Goal: Task Accomplishment & Management: Use online tool/utility

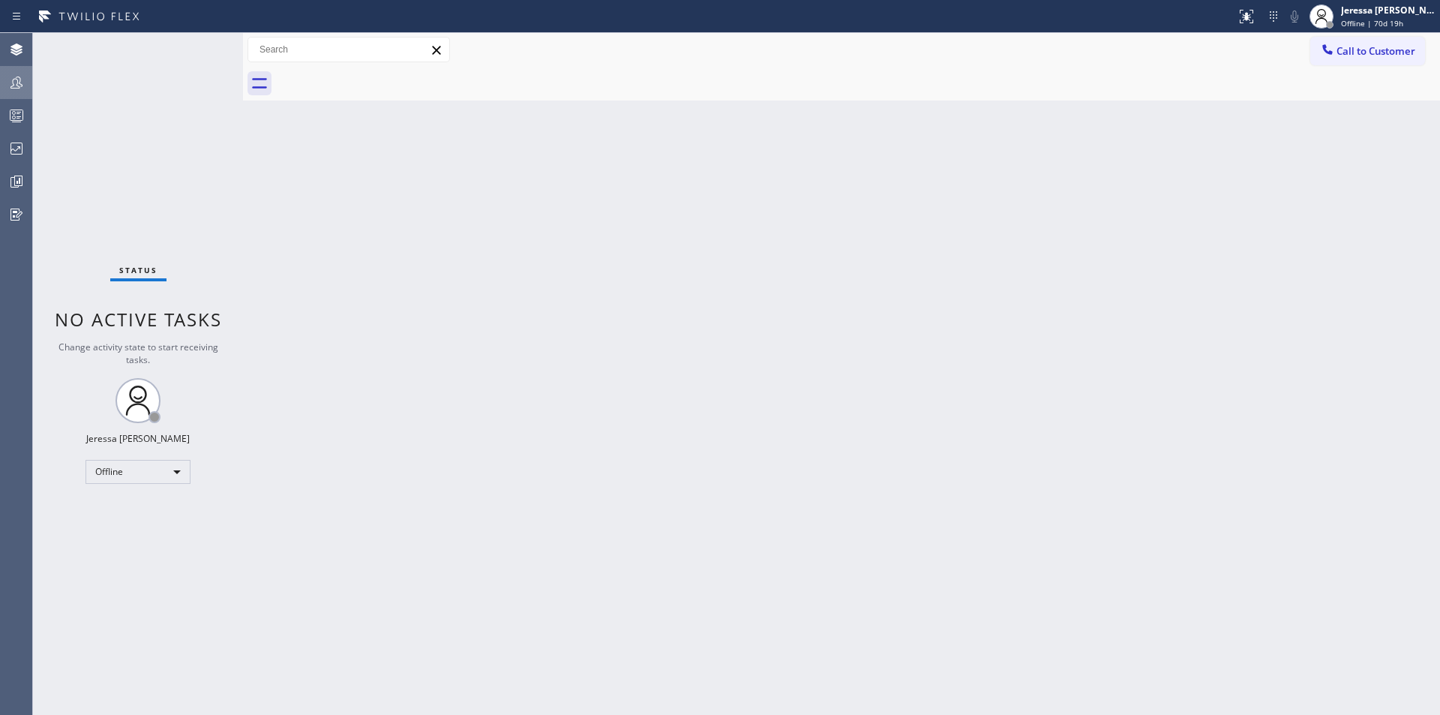
drag, startPoint x: 17, startPoint y: 84, endPoint x: 26, endPoint y: 88, distance: 9.1
click at [18, 83] on icon at bounding box center [17, 83] width 18 height 18
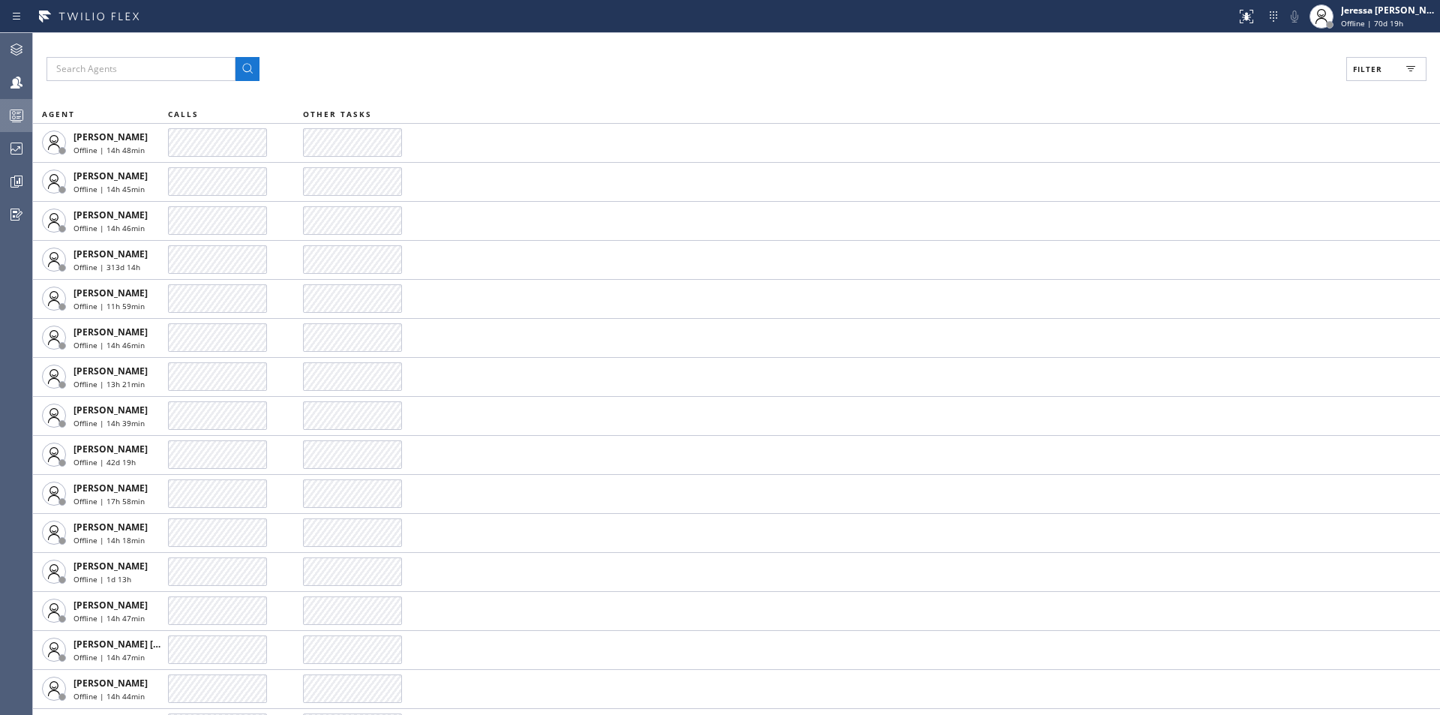
click at [11, 116] on icon at bounding box center [17, 116] width 18 height 18
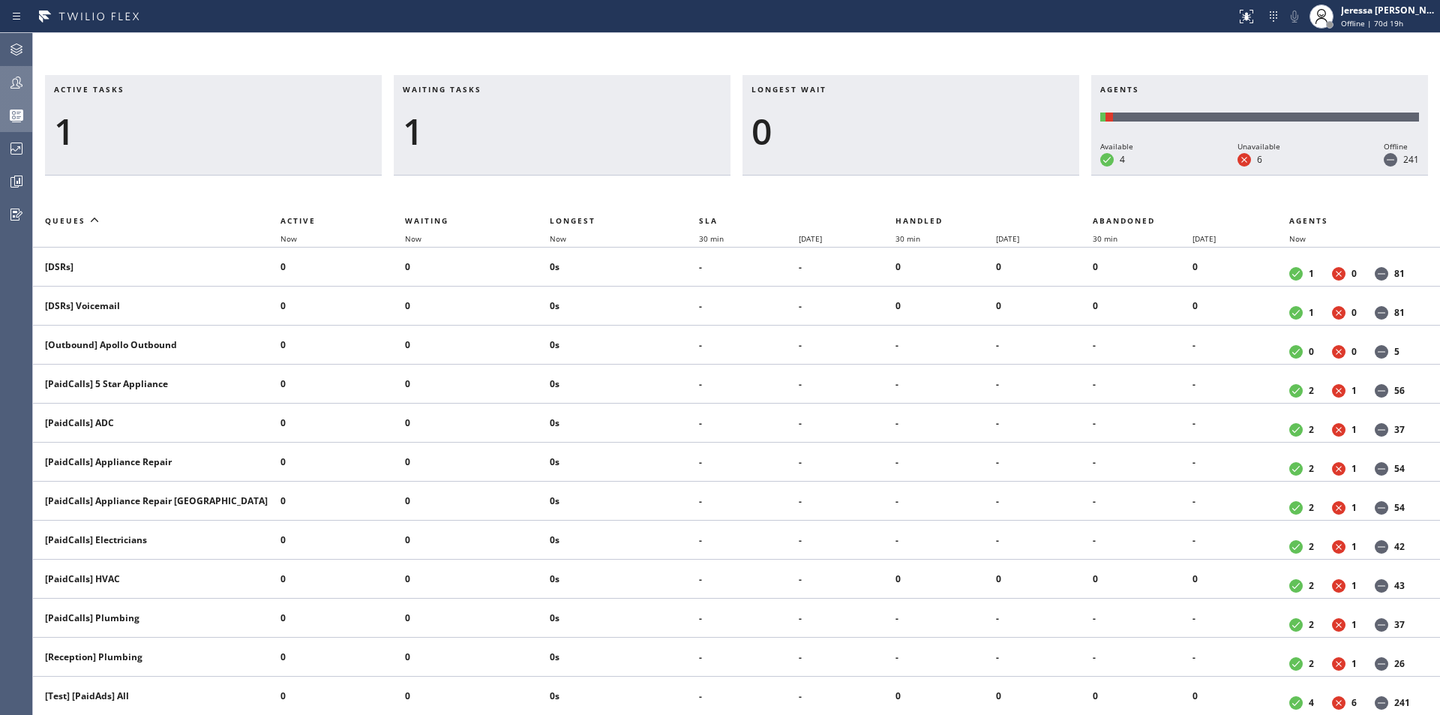
click at [20, 83] on icon at bounding box center [17, 83] width 18 height 18
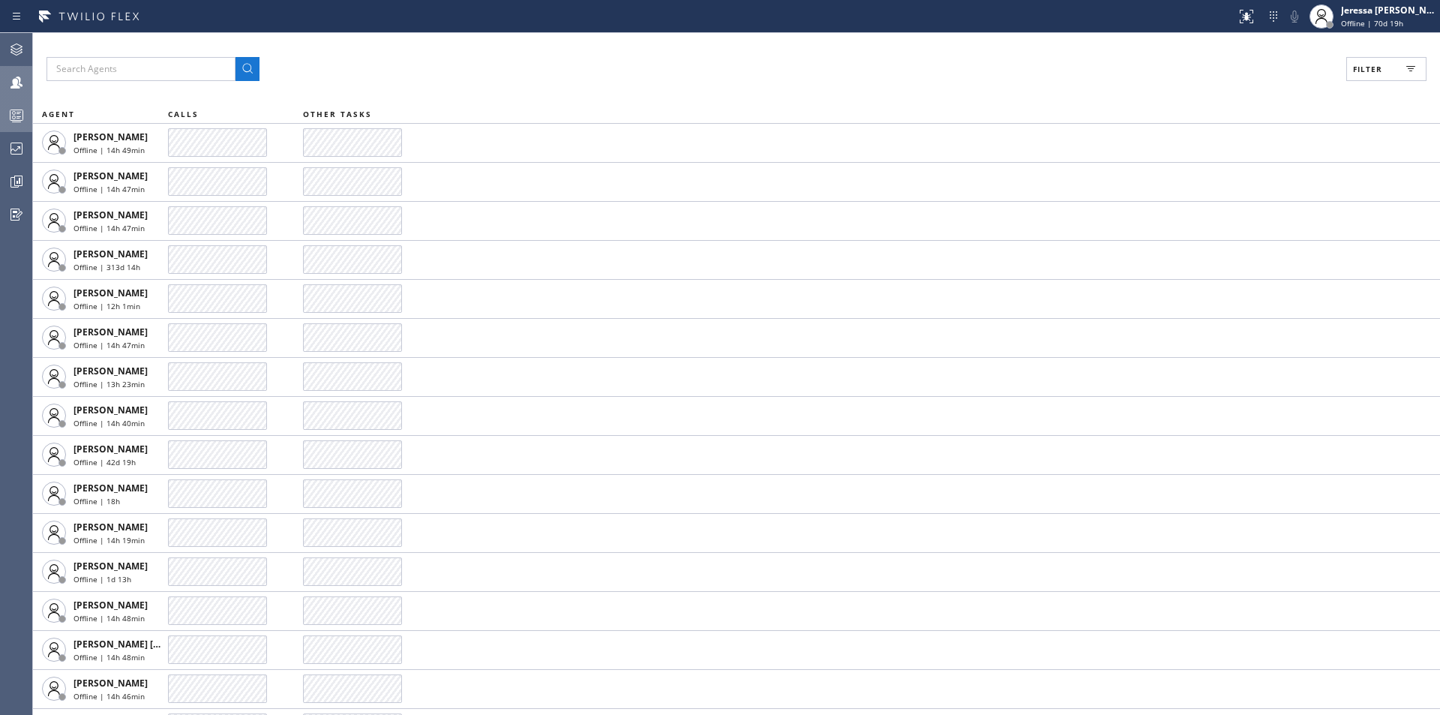
click at [1381, 68] on span "Filter" at bounding box center [1367, 69] width 29 height 11
click at [1269, 176] on label "Available" at bounding box center [1329, 177] width 197 height 13
click at [1231, 176] on input "Available" at bounding box center [1222, 177] width 18 height 18
checkbox input "true"
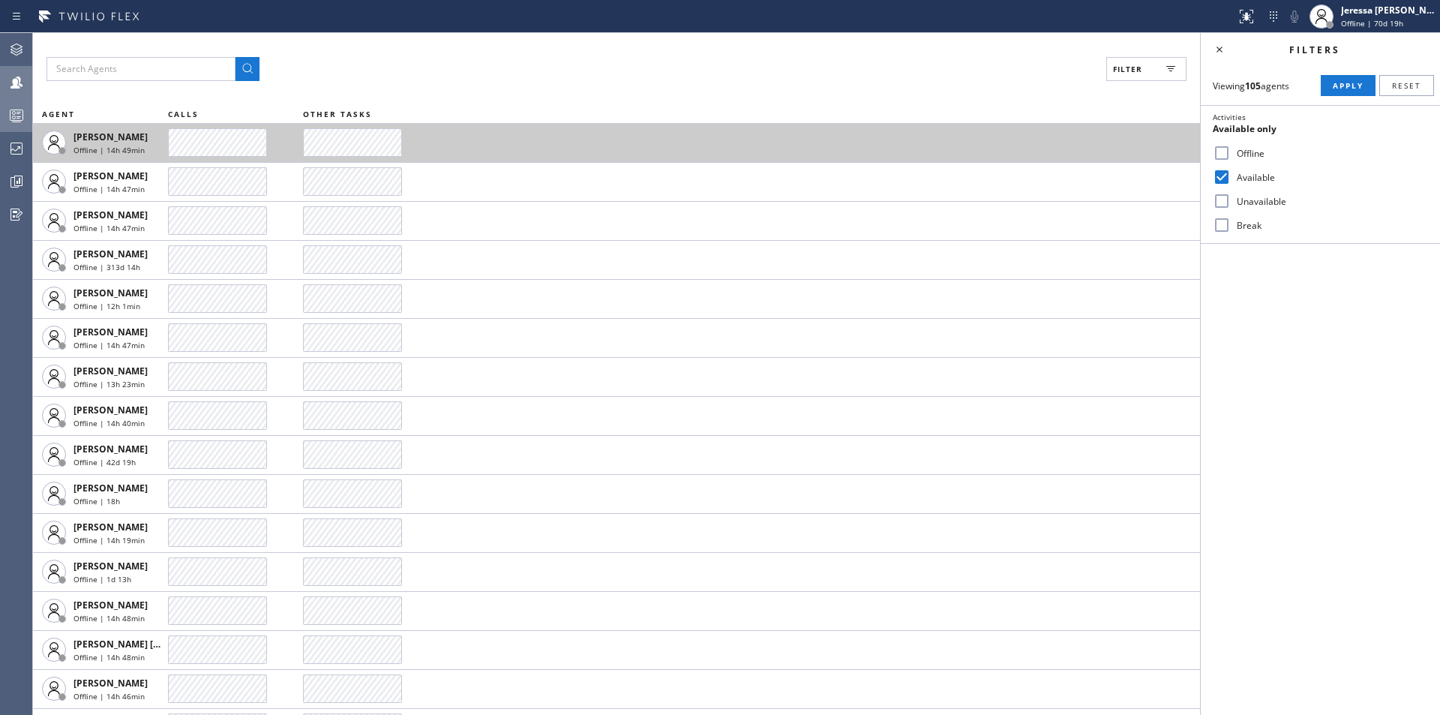
drag, startPoint x: 1337, startPoint y: 77, endPoint x: 1185, endPoint y: 158, distance: 172.5
click at [1337, 78] on button "Apply" at bounding box center [1348, 85] width 55 height 21
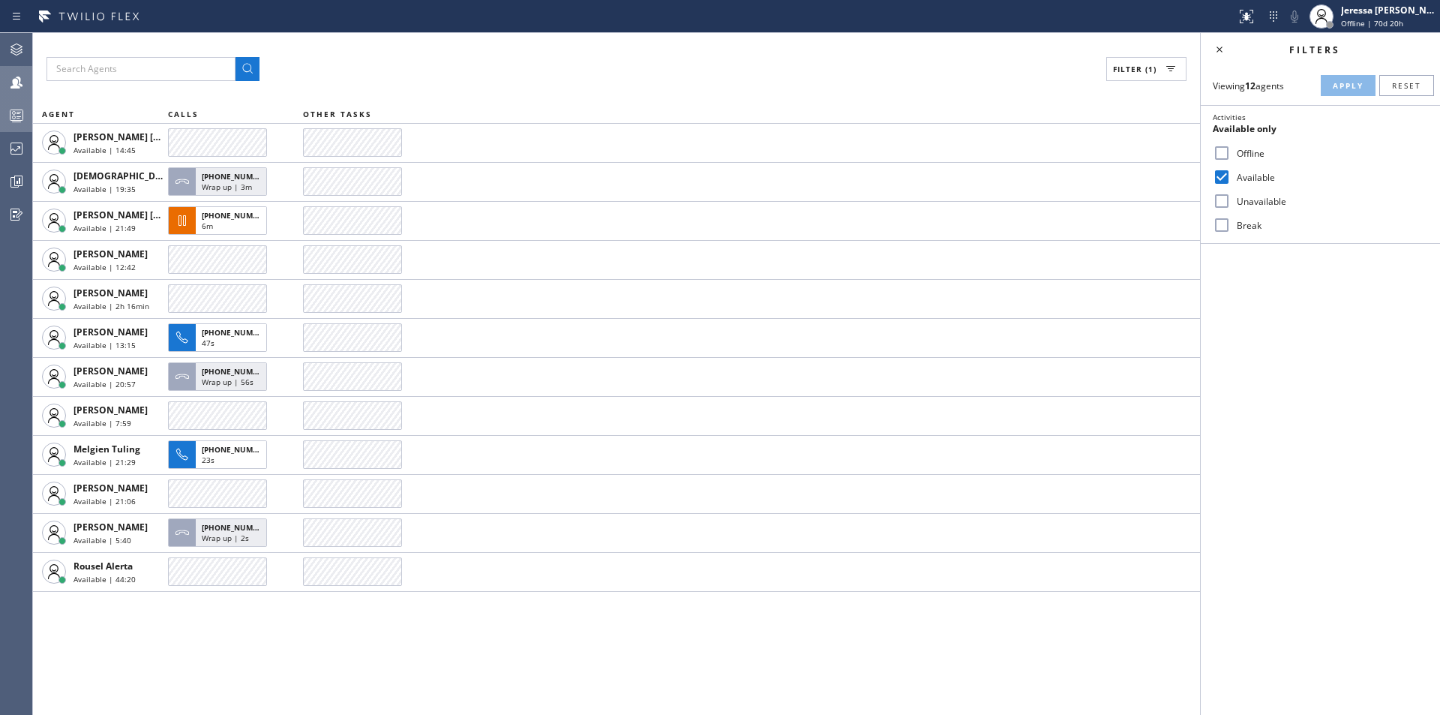
click at [20, 113] on icon at bounding box center [17, 118] width 8 height 10
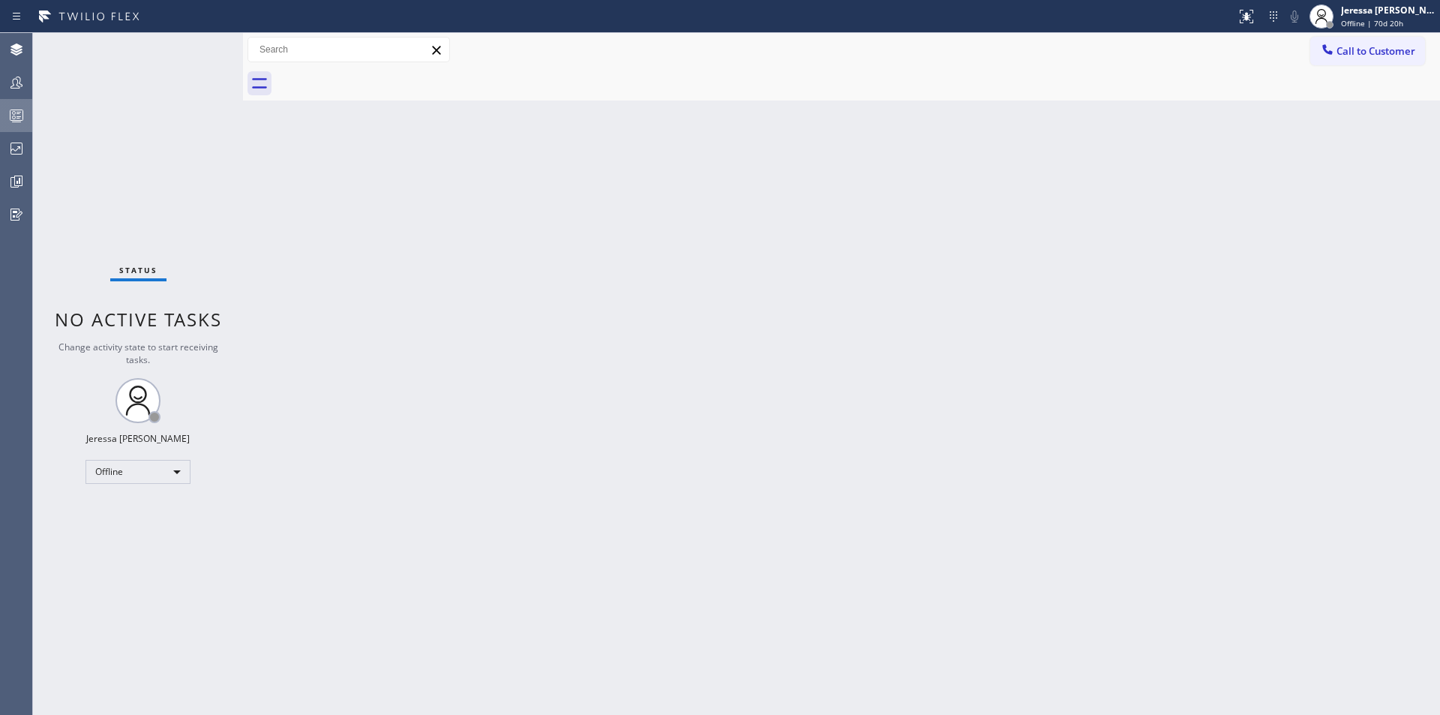
click at [21, 113] on icon at bounding box center [17, 116] width 18 height 18
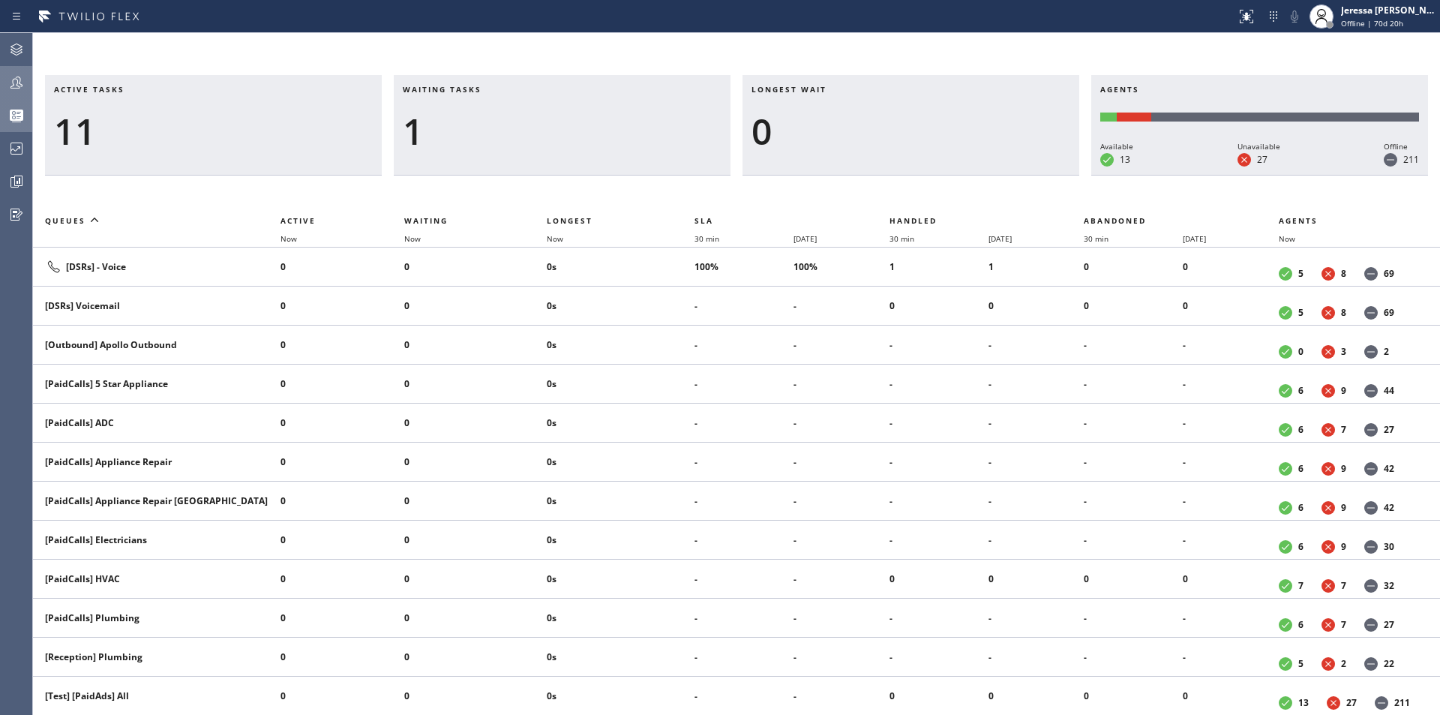
click at [24, 83] on icon at bounding box center [17, 83] width 18 height 18
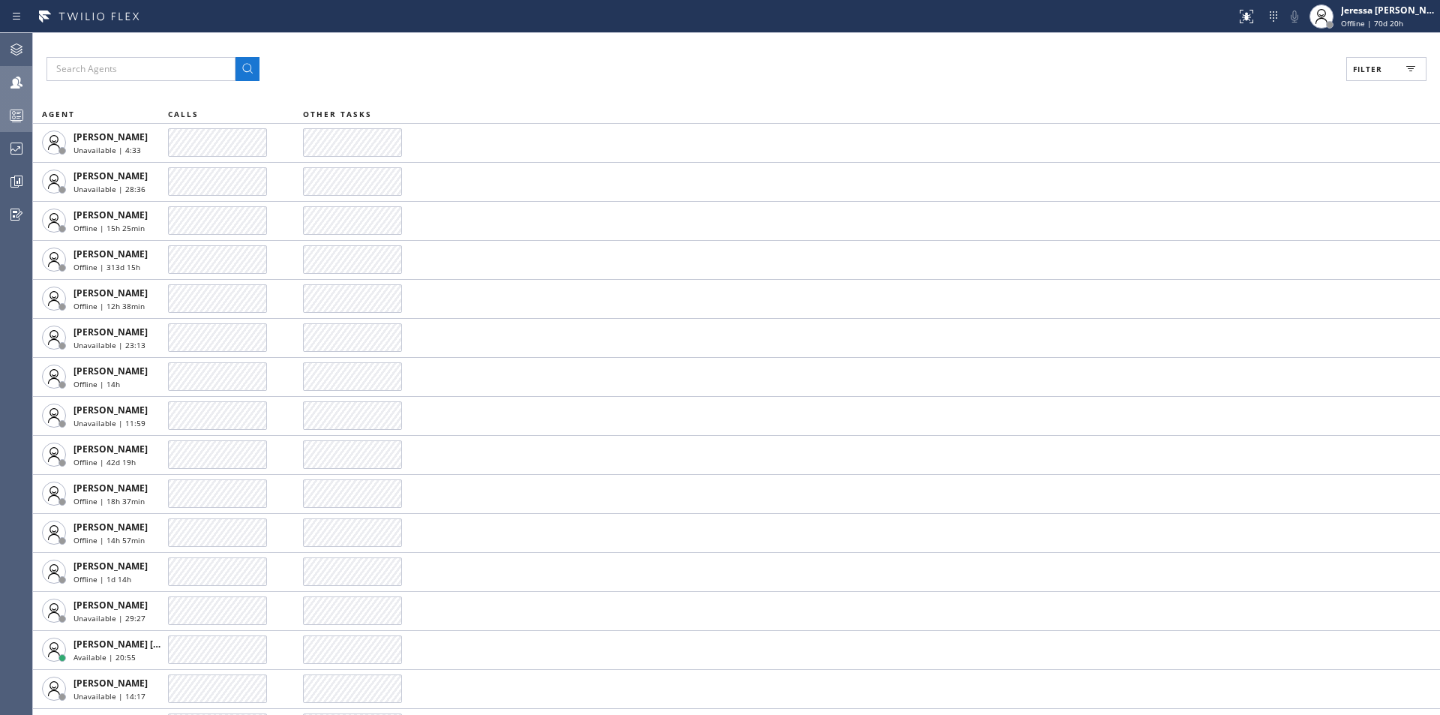
click at [1362, 64] on button "Filter" at bounding box center [1387, 69] width 80 height 24
click at [1260, 187] on div "Available" at bounding box center [1320, 177] width 239 height 24
click at [1257, 176] on label "Available" at bounding box center [1329, 177] width 197 height 13
click at [1231, 176] on input "Available" at bounding box center [1222, 177] width 18 height 18
checkbox input "true"
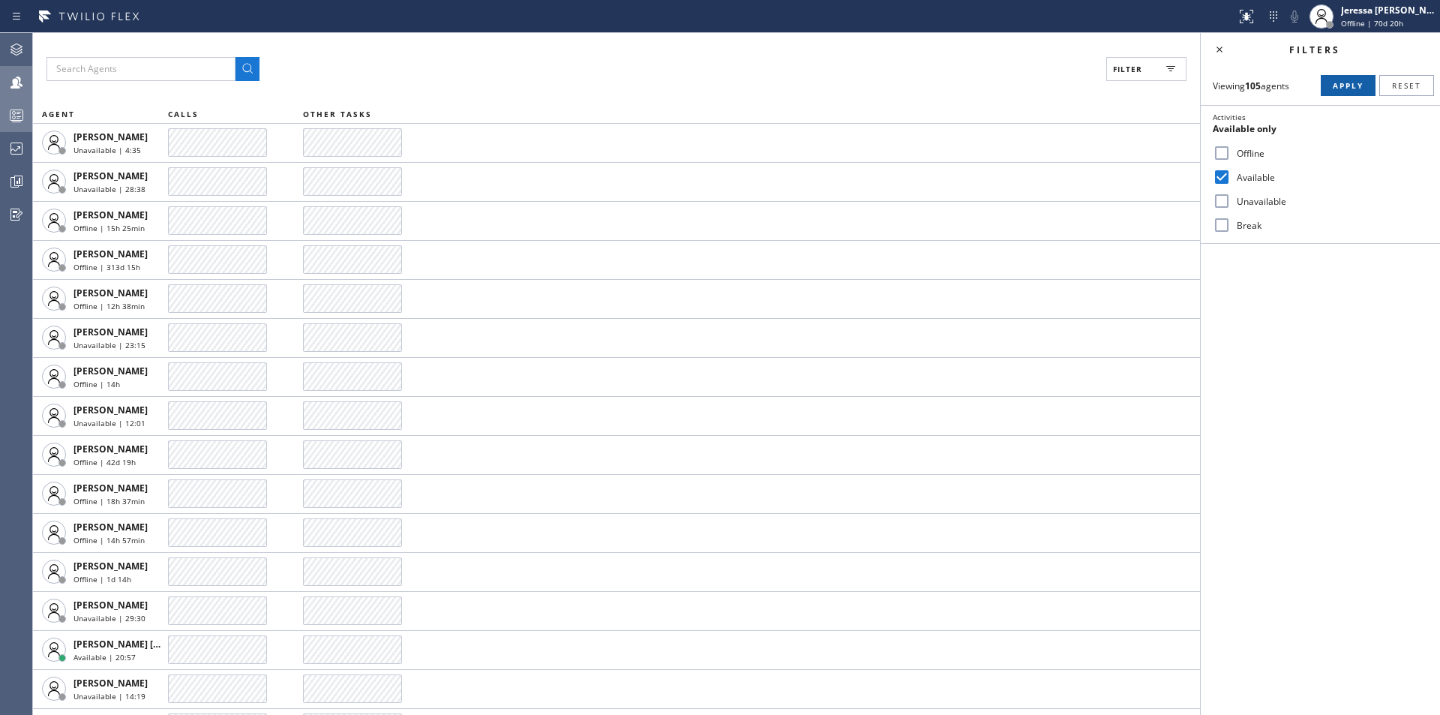
click at [1343, 88] on span "Apply" at bounding box center [1348, 85] width 31 height 11
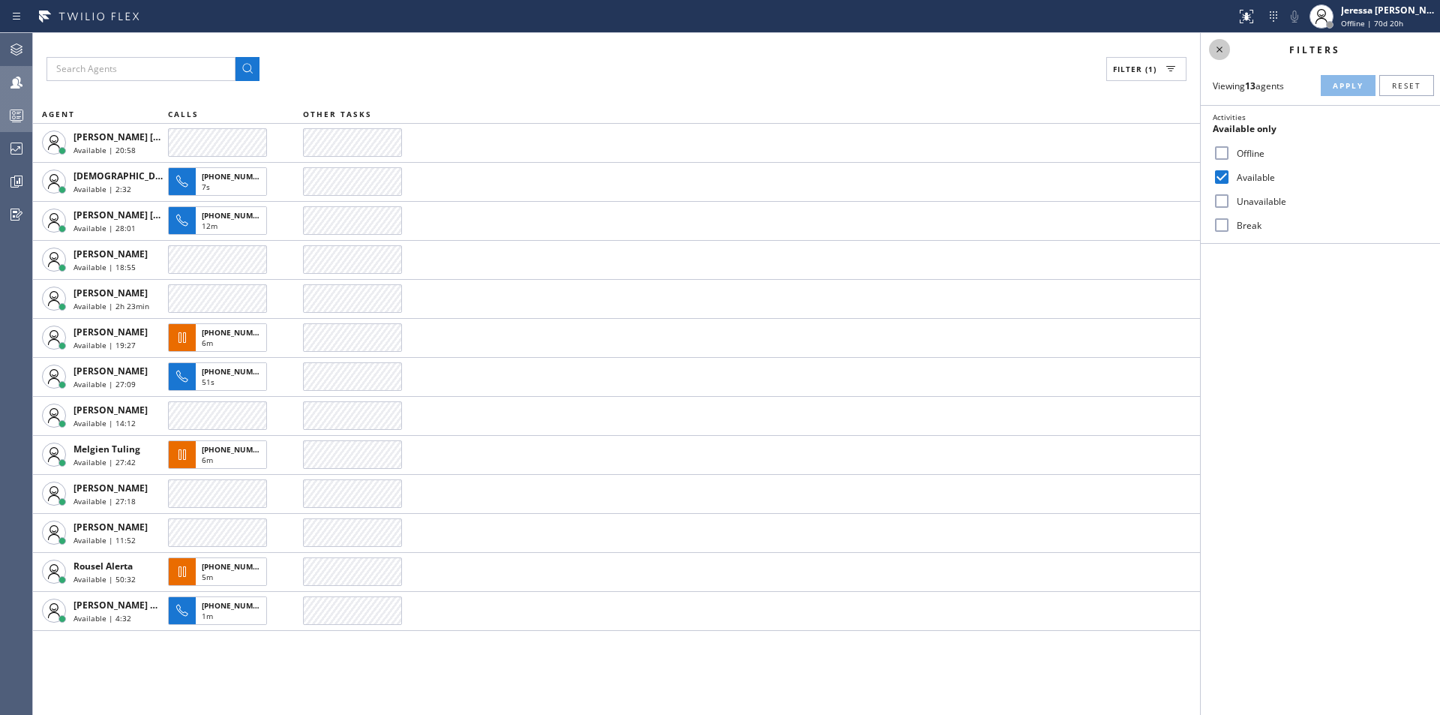
click at [1218, 49] on icon at bounding box center [1220, 50] width 18 height 18
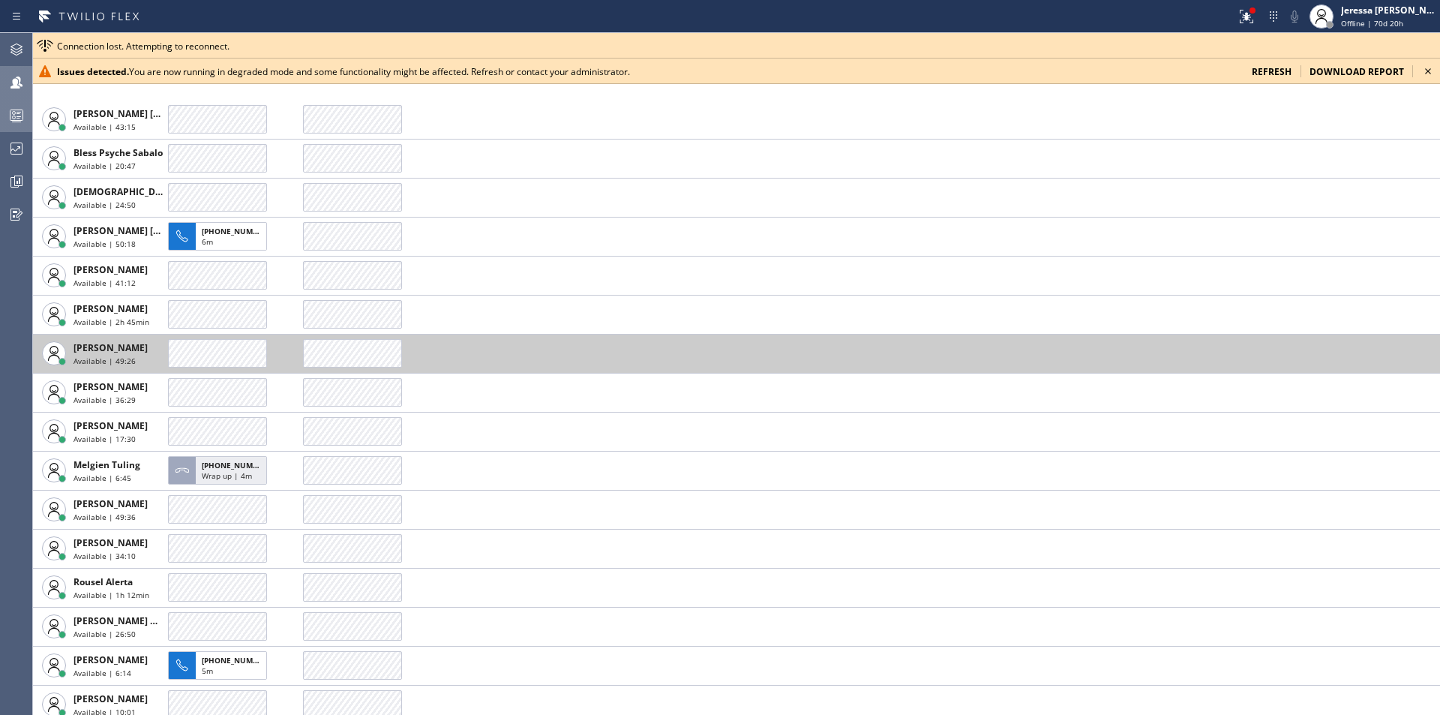
scroll to position [33, 0]
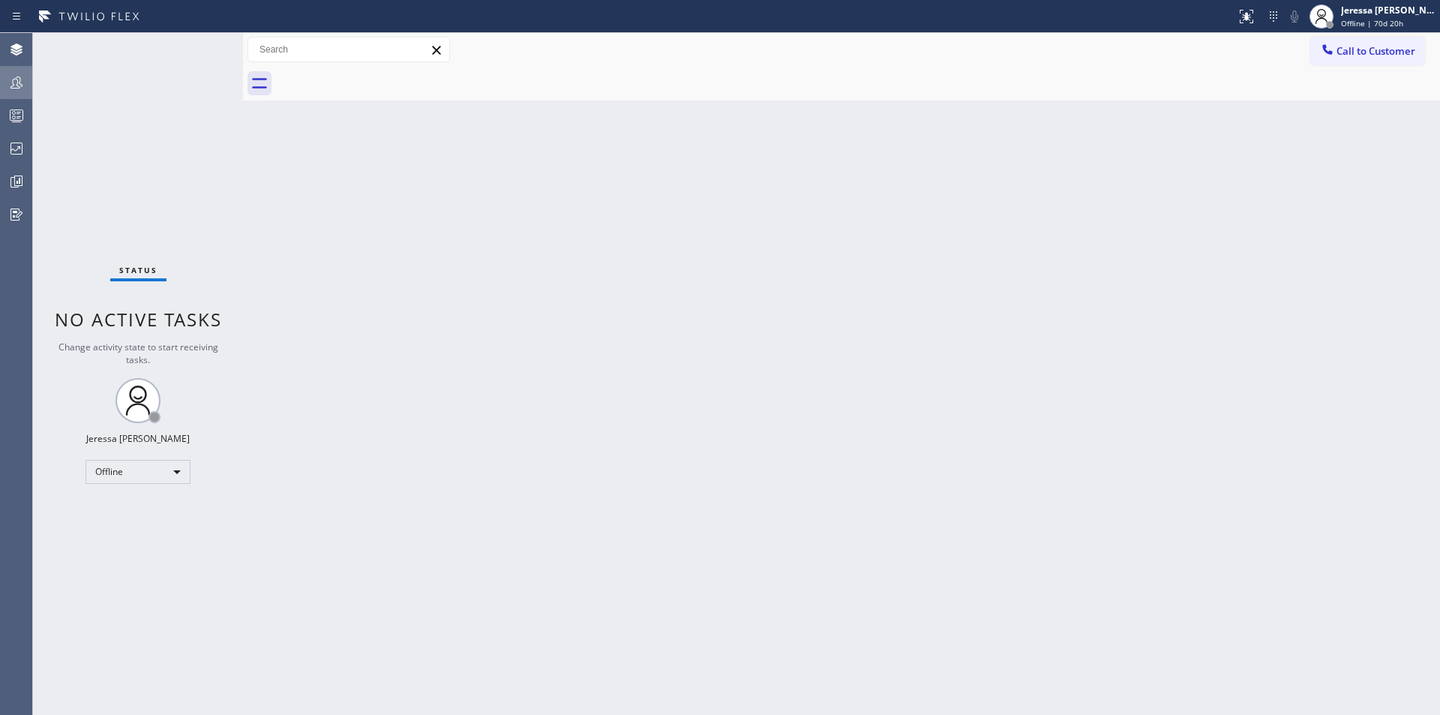
click at [19, 88] on icon at bounding box center [17, 83] width 18 height 18
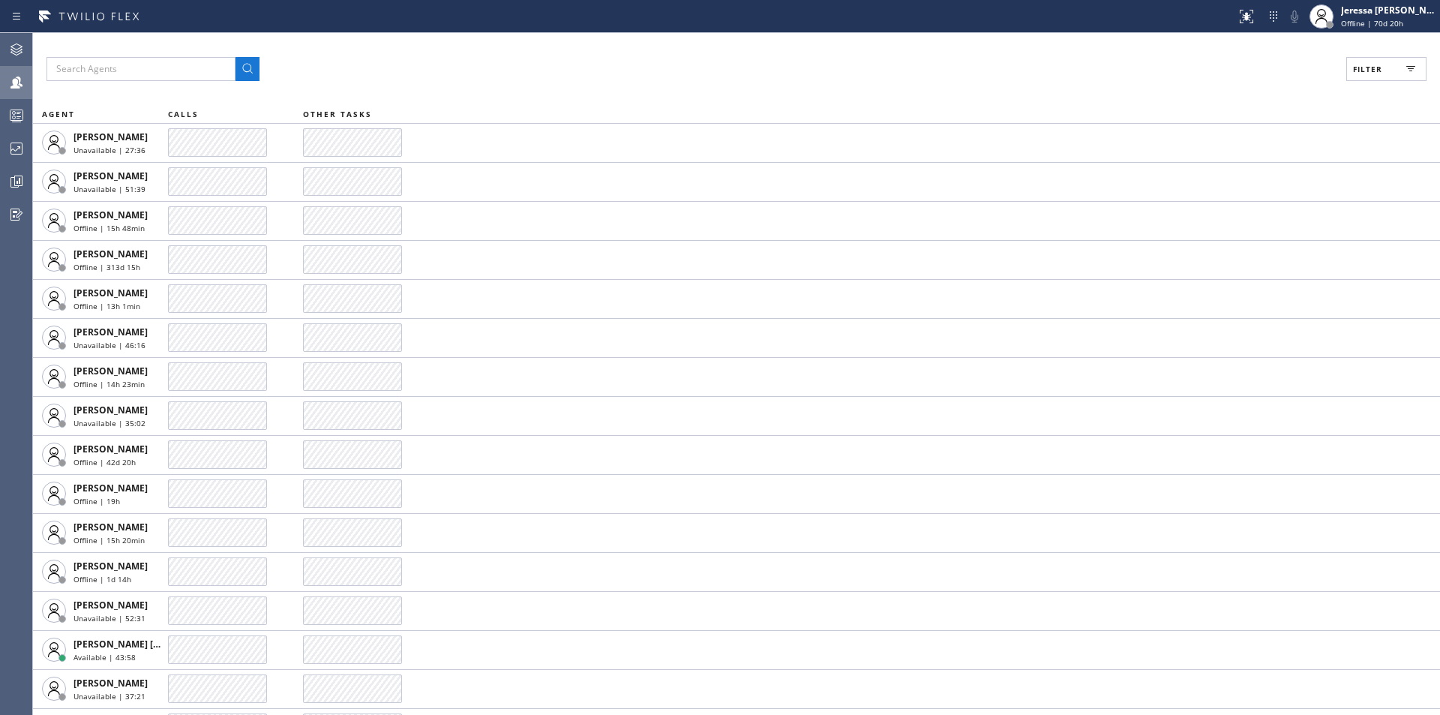
click at [1359, 63] on button "Filter" at bounding box center [1387, 69] width 80 height 24
click at [1251, 176] on label "Available" at bounding box center [1329, 177] width 197 height 13
click at [1231, 176] on input "Available" at bounding box center [1222, 177] width 18 height 18
checkbox input "true"
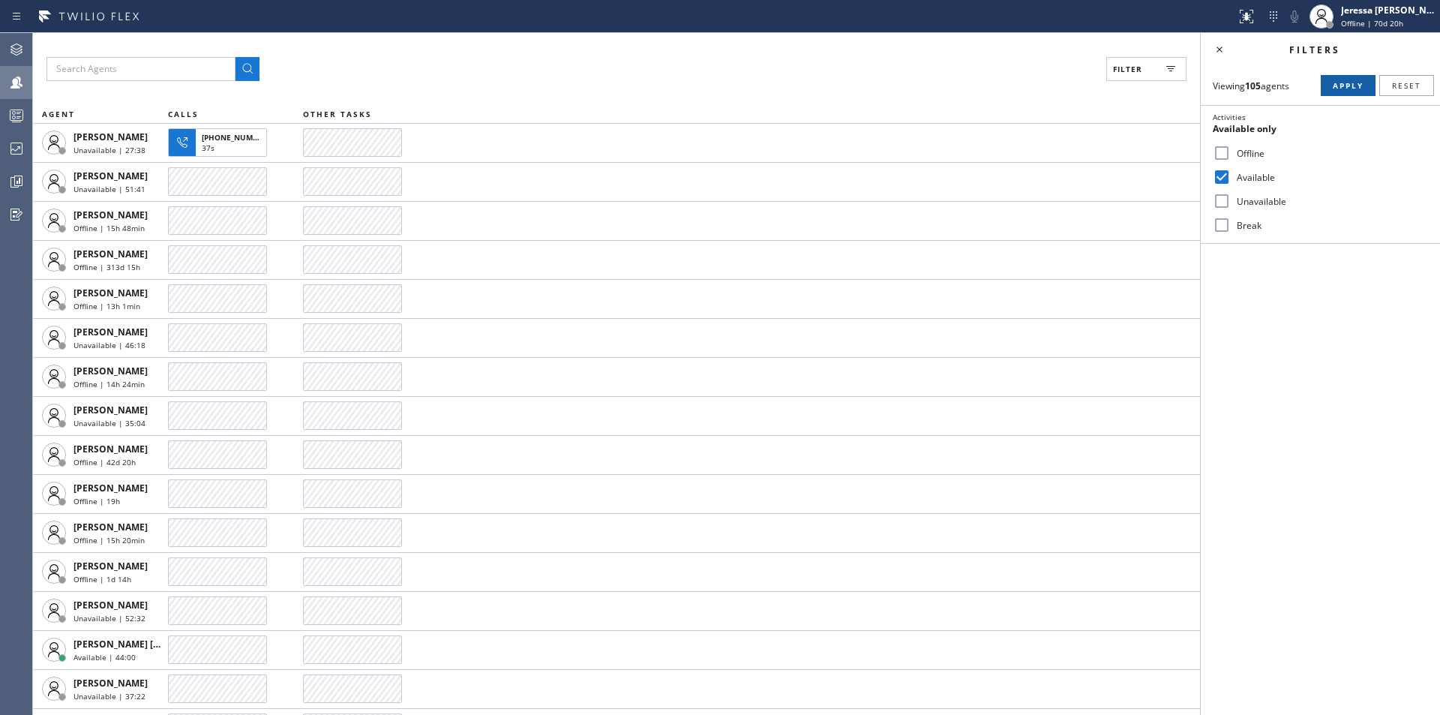
click at [1348, 80] on span "Apply" at bounding box center [1348, 85] width 31 height 11
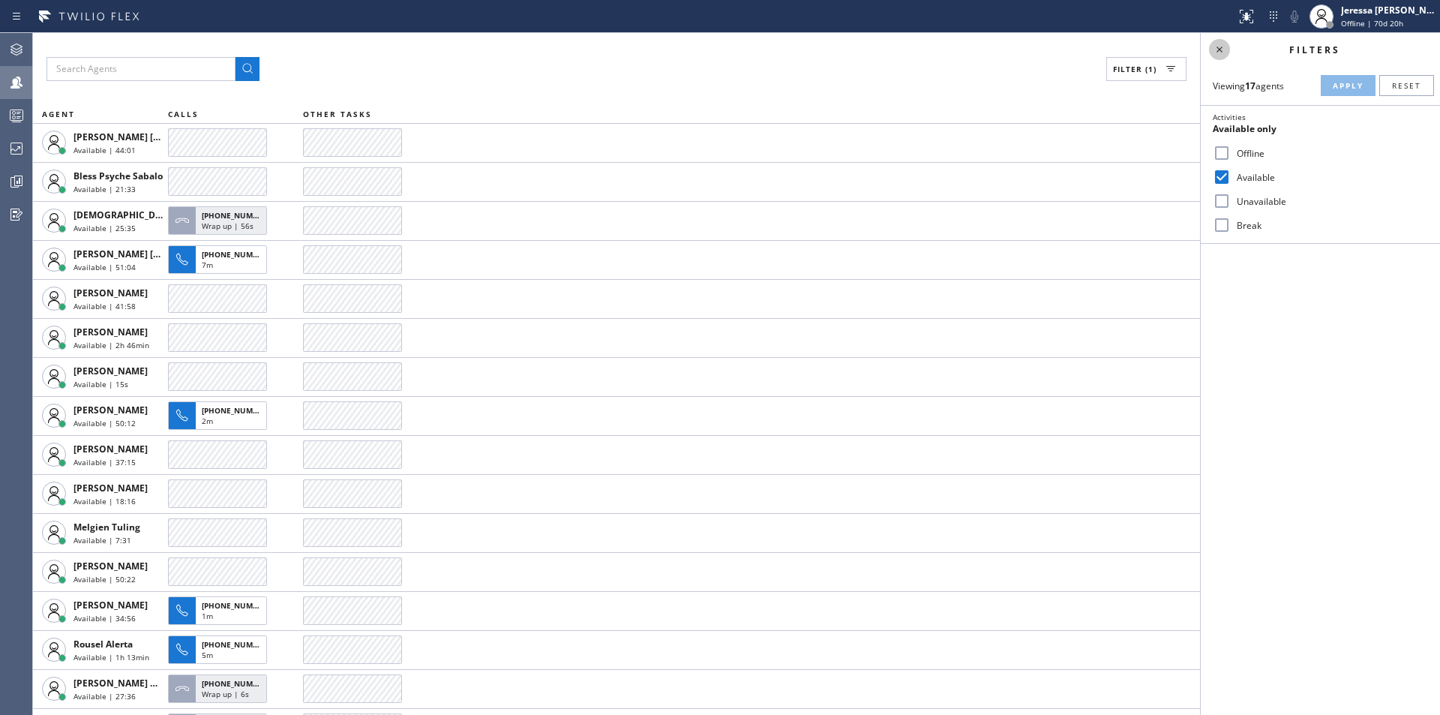
click at [1224, 49] on icon at bounding box center [1220, 50] width 18 height 18
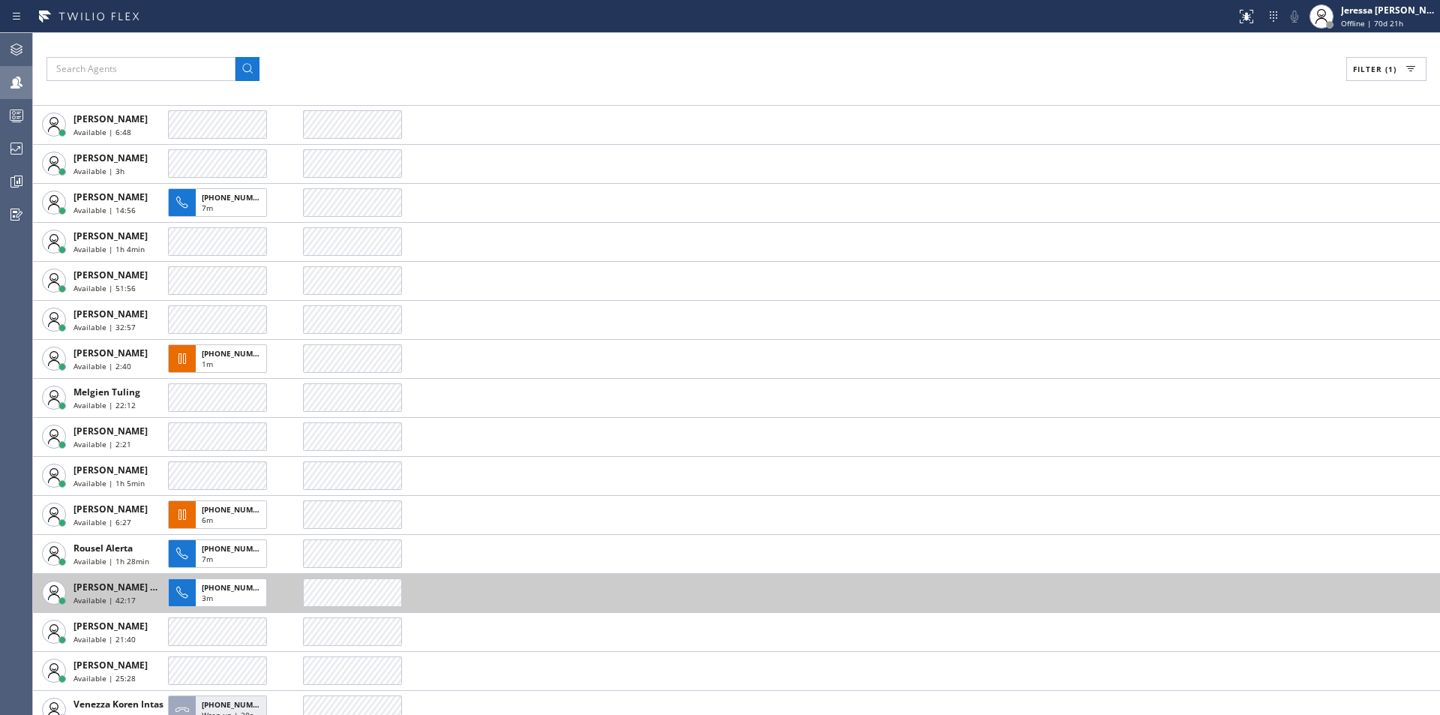
scroll to position [189, 0]
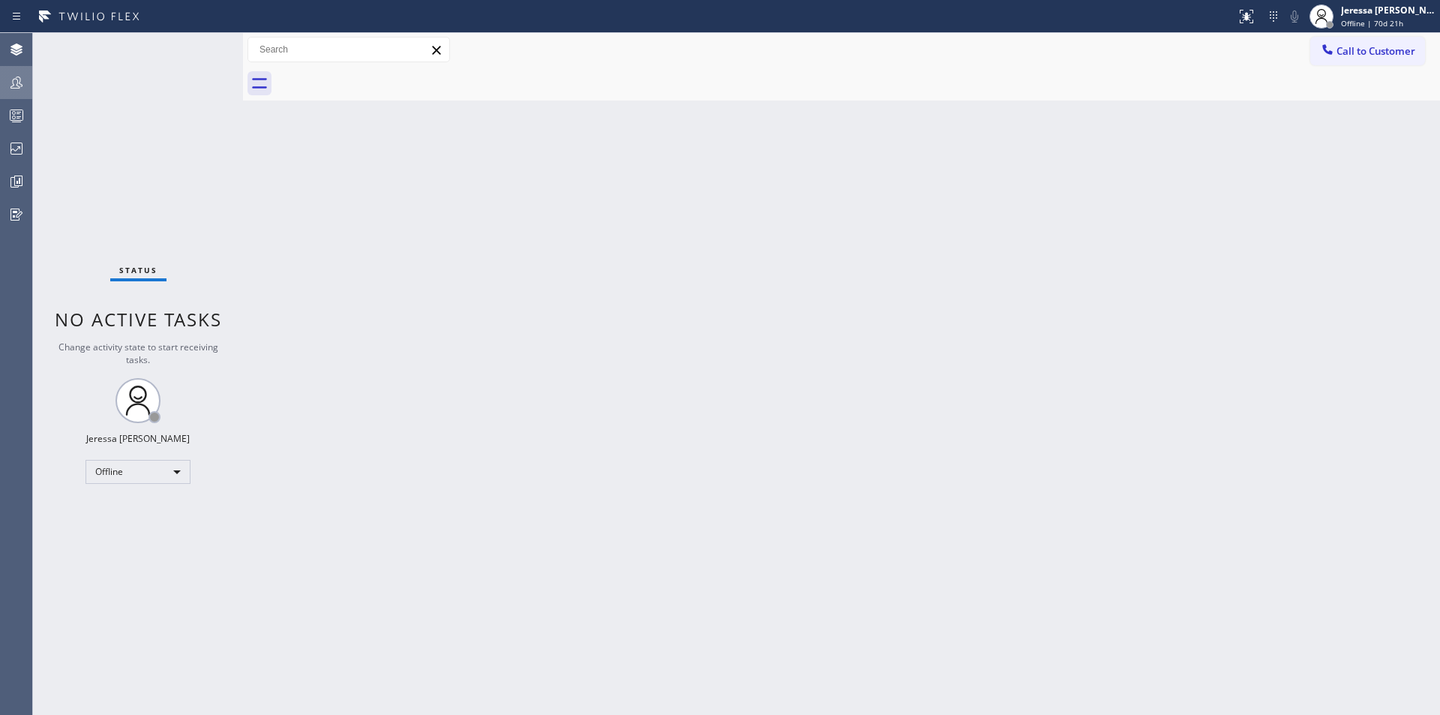
click at [25, 88] on icon at bounding box center [17, 83] width 18 height 18
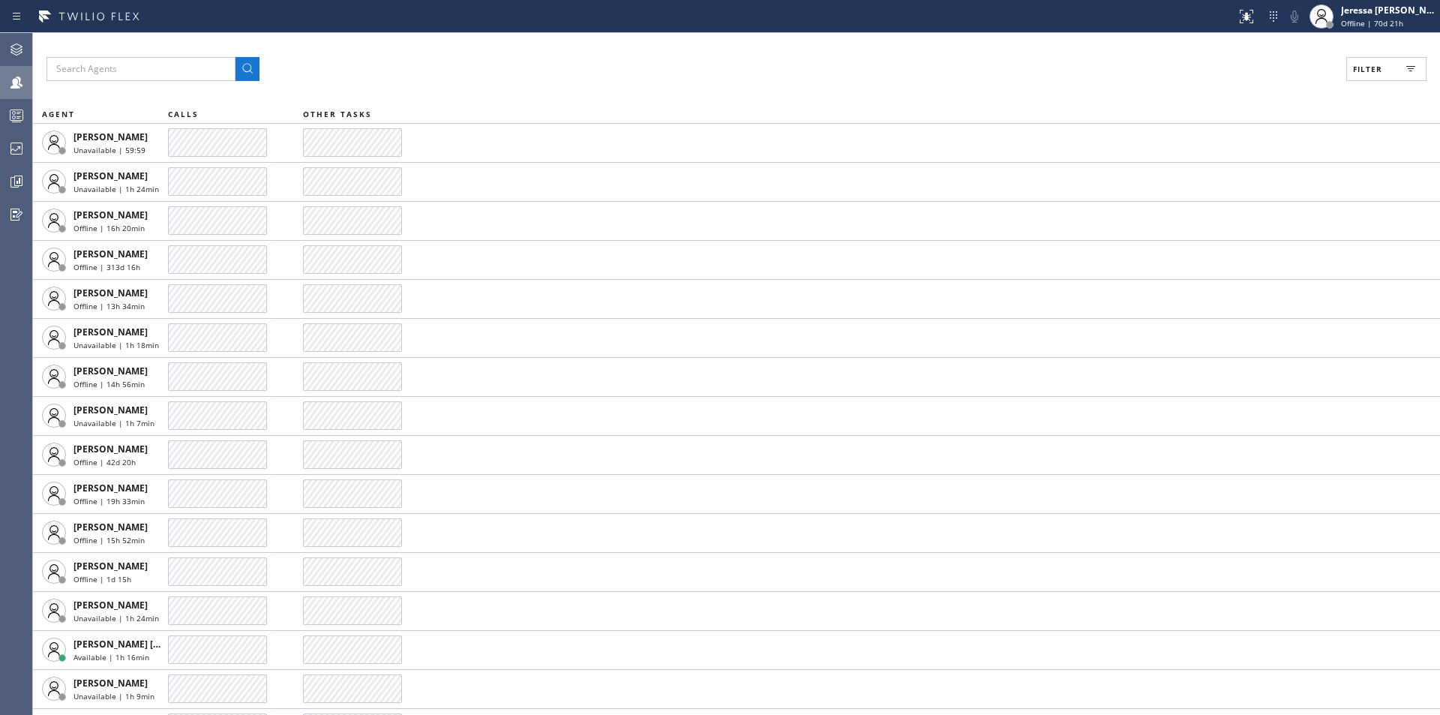
drag, startPoint x: 1371, startPoint y: 77, endPoint x: 1306, endPoint y: 134, distance: 86.6
click at [1371, 77] on button "Filter" at bounding box center [1387, 69] width 80 height 24
drag, startPoint x: 1240, startPoint y: 179, endPoint x: 1295, endPoint y: 155, distance: 60.1
click at [1240, 179] on label "Available" at bounding box center [1329, 177] width 197 height 13
click at [1231, 179] on input "Available" at bounding box center [1222, 177] width 18 height 18
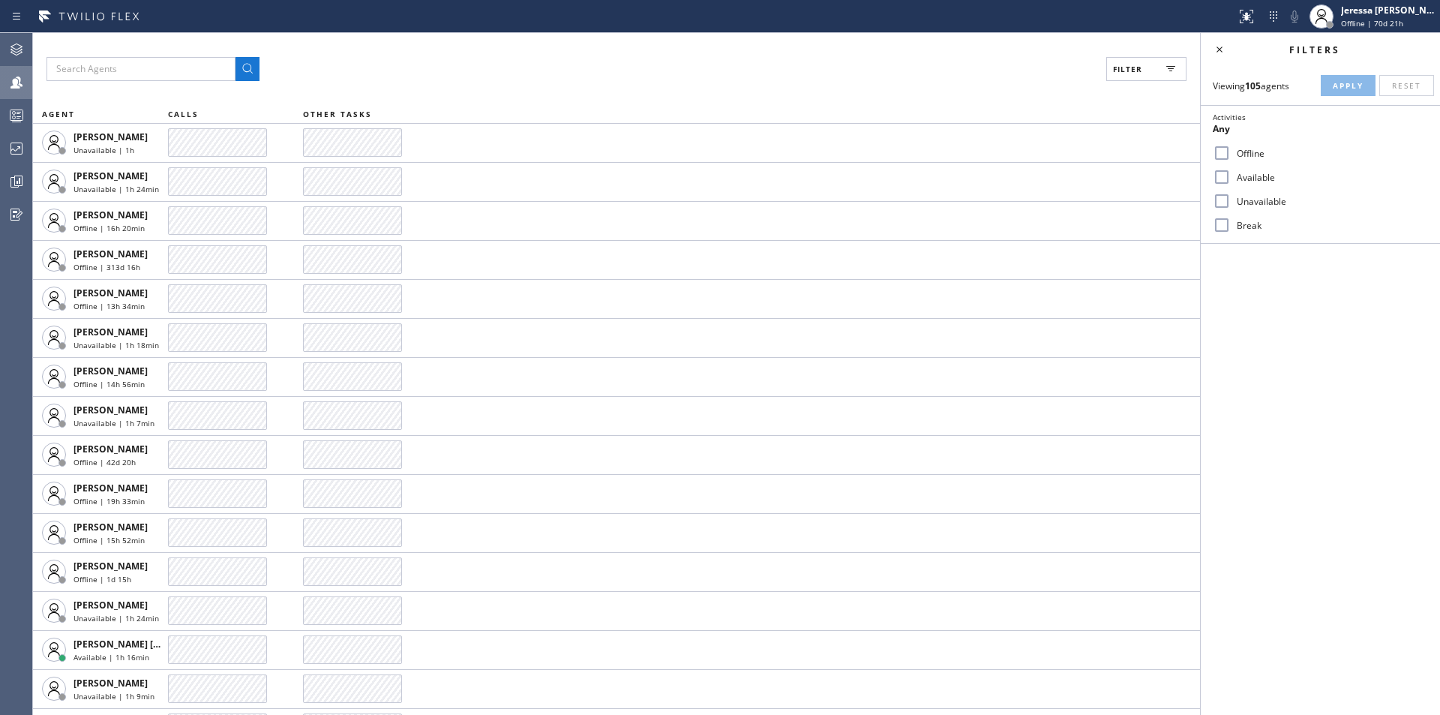
checkbox input "true"
drag, startPoint x: 1338, startPoint y: 86, endPoint x: 1326, endPoint y: 92, distance: 13.1
click at [1338, 86] on span "Apply" at bounding box center [1348, 85] width 31 height 11
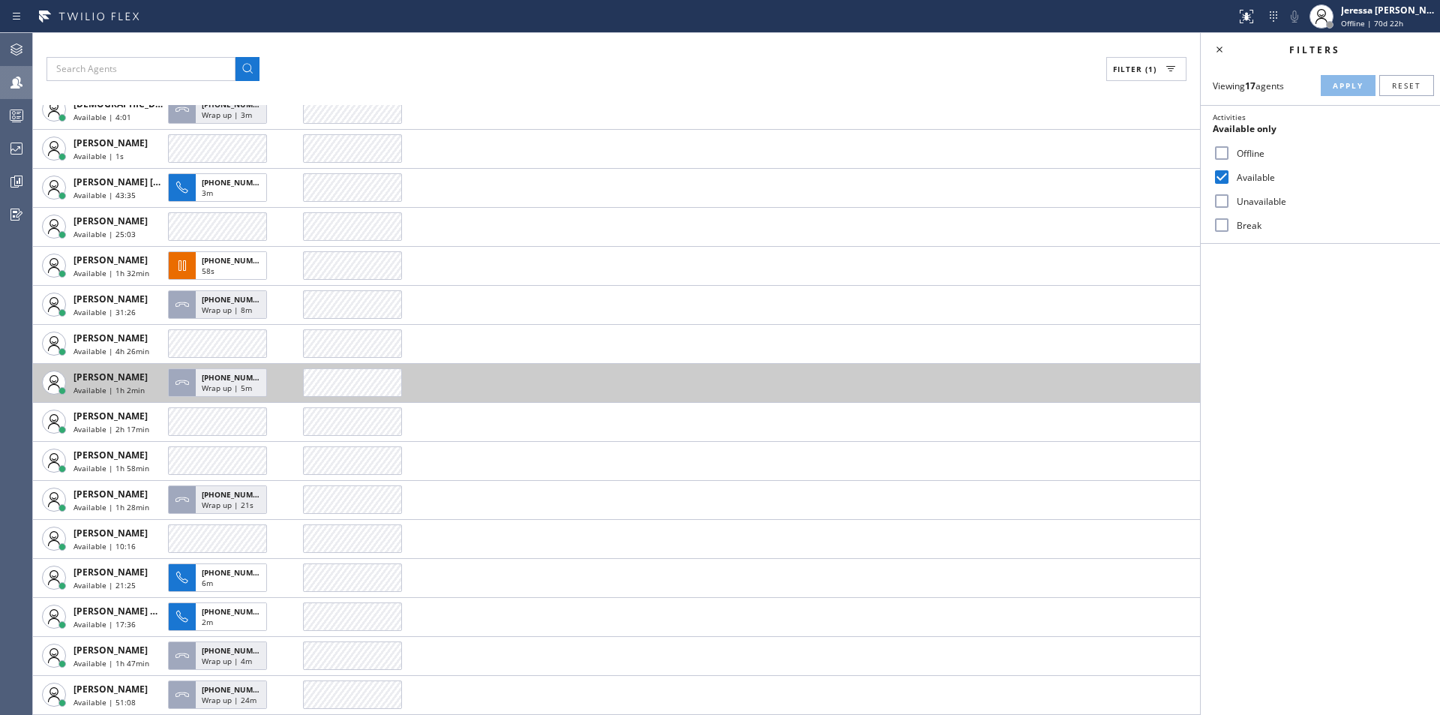
scroll to position [72, 0]
